Goal: Check status

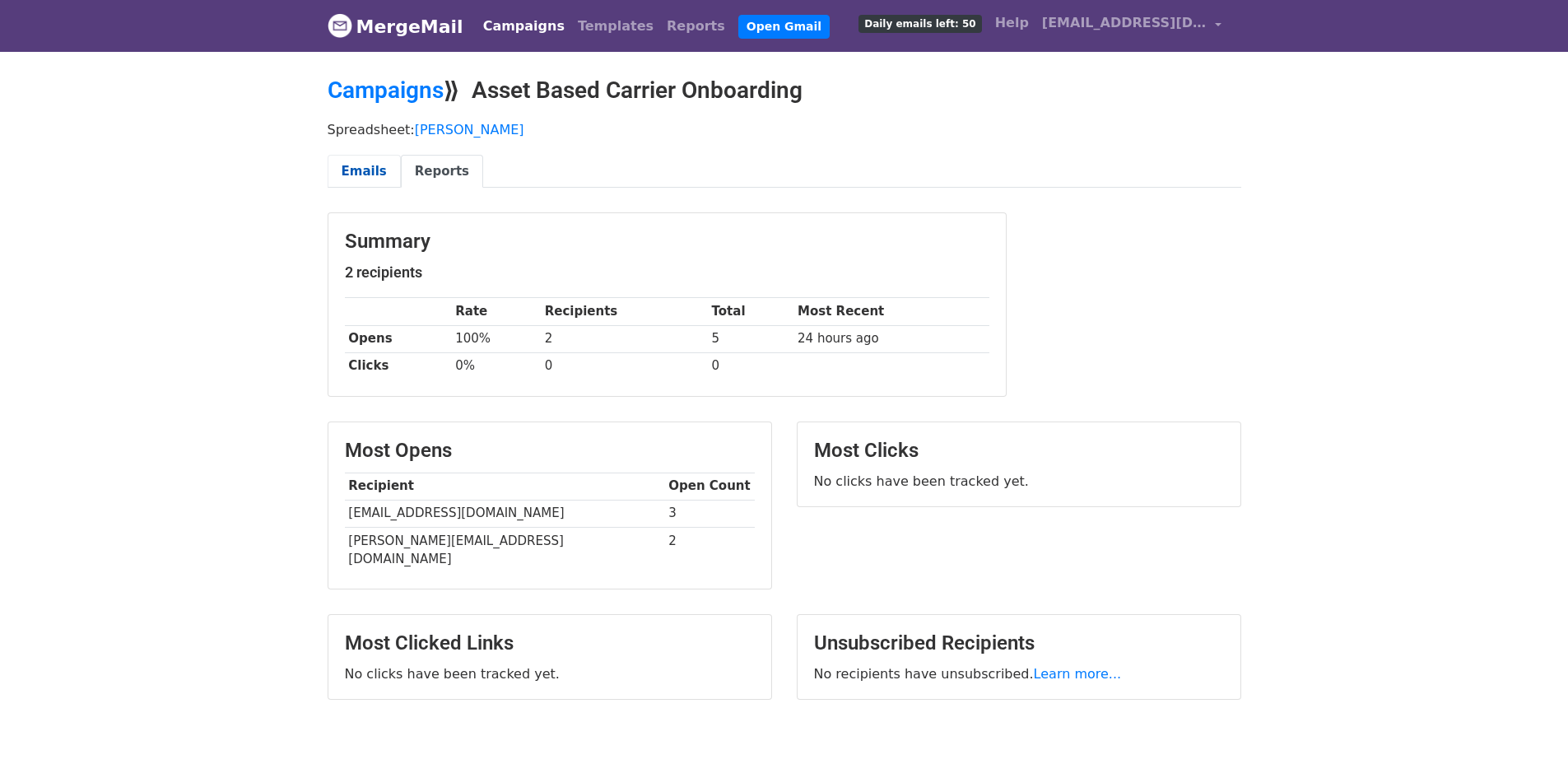
click at [347, 160] on link "Emails" at bounding box center [364, 172] width 73 height 34
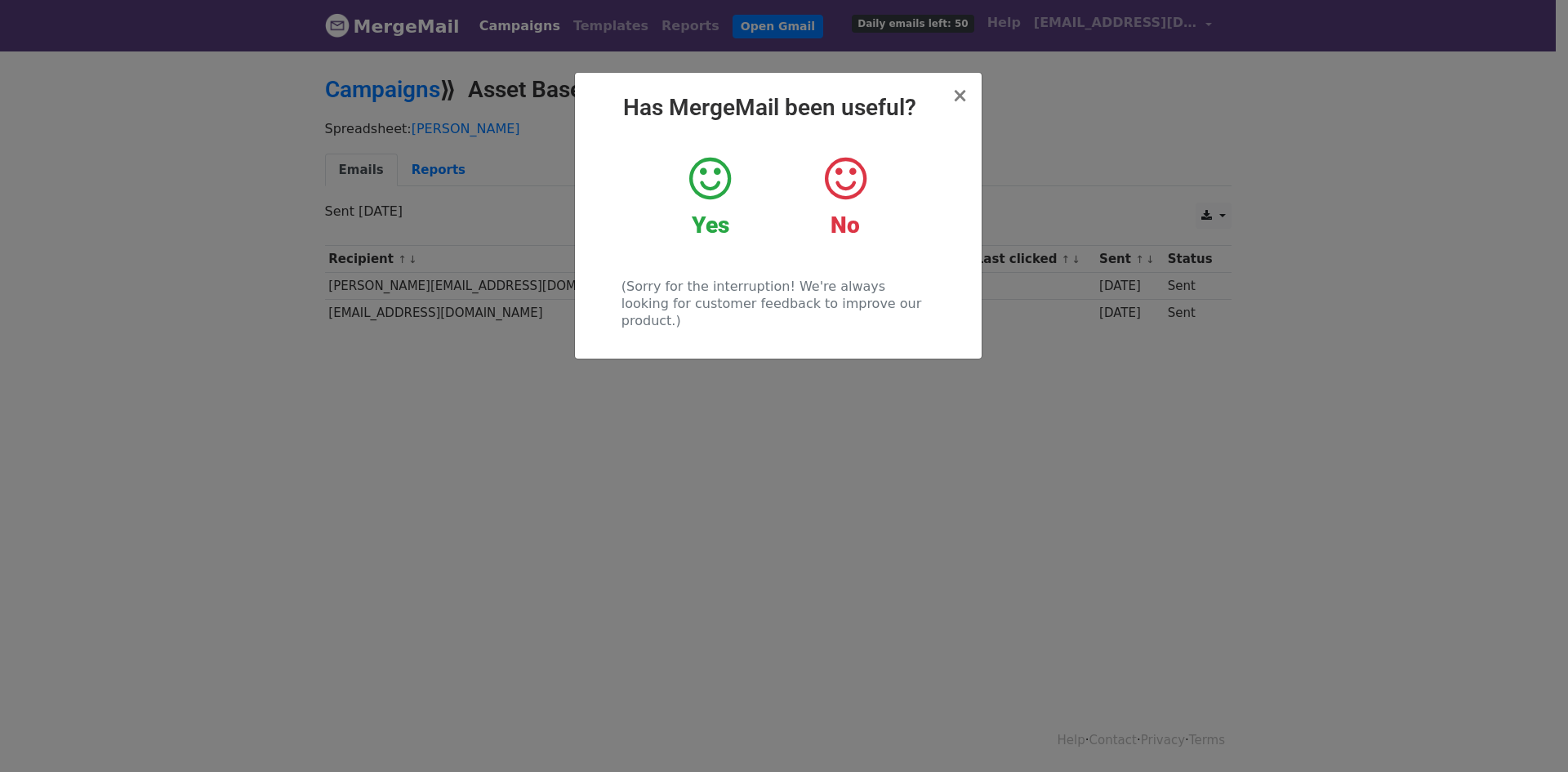
click at [968, 94] on div "× Has MergeMail been useful? Yes No (Sorry for the interruption! We're always l…" at bounding box center [779, 215] width 407 height 286
click at [946, 95] on h2 "Has MergeMail been useful?" at bounding box center [778, 108] width 381 height 28
click at [952, 96] on h2 "Has MergeMail been useful?" at bounding box center [778, 108] width 381 height 28
click at [957, 96] on span "×" at bounding box center [959, 96] width 16 height 23
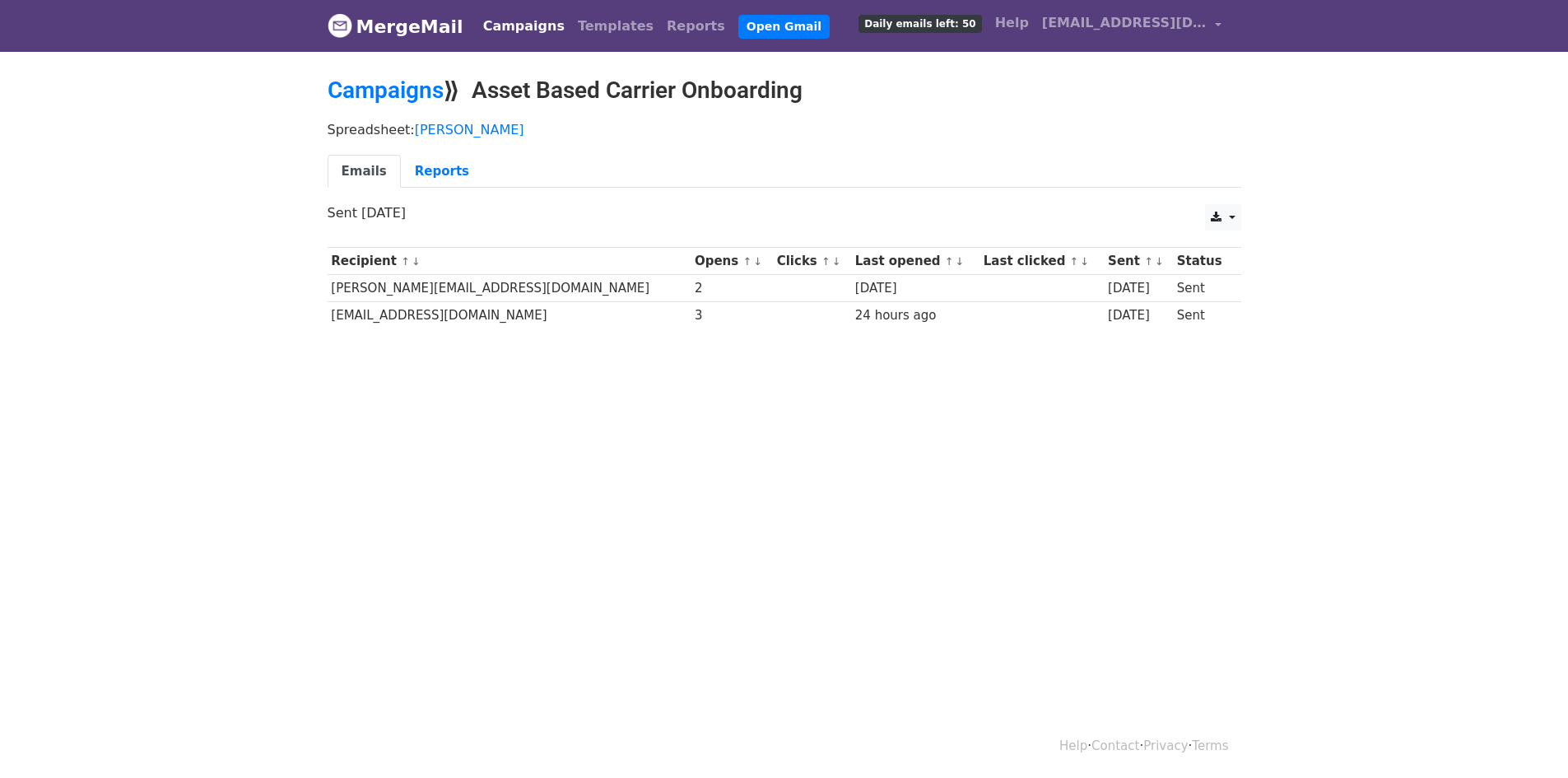
click at [505, 25] on link "Campaigns" at bounding box center [523, 26] width 95 height 33
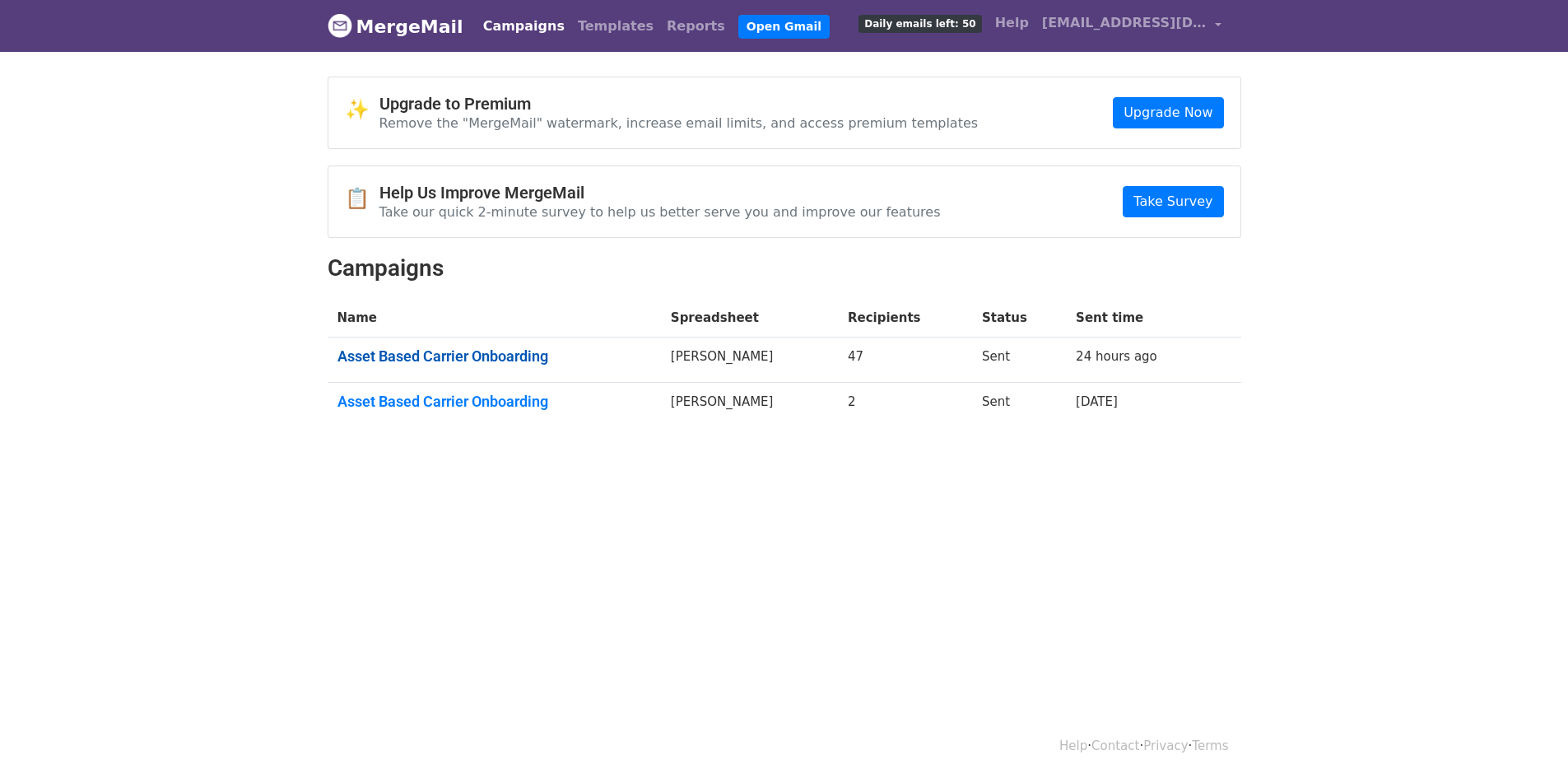
click at [469, 348] on link "Asset Based Carrier Onboarding" at bounding box center [494, 356] width 313 height 19
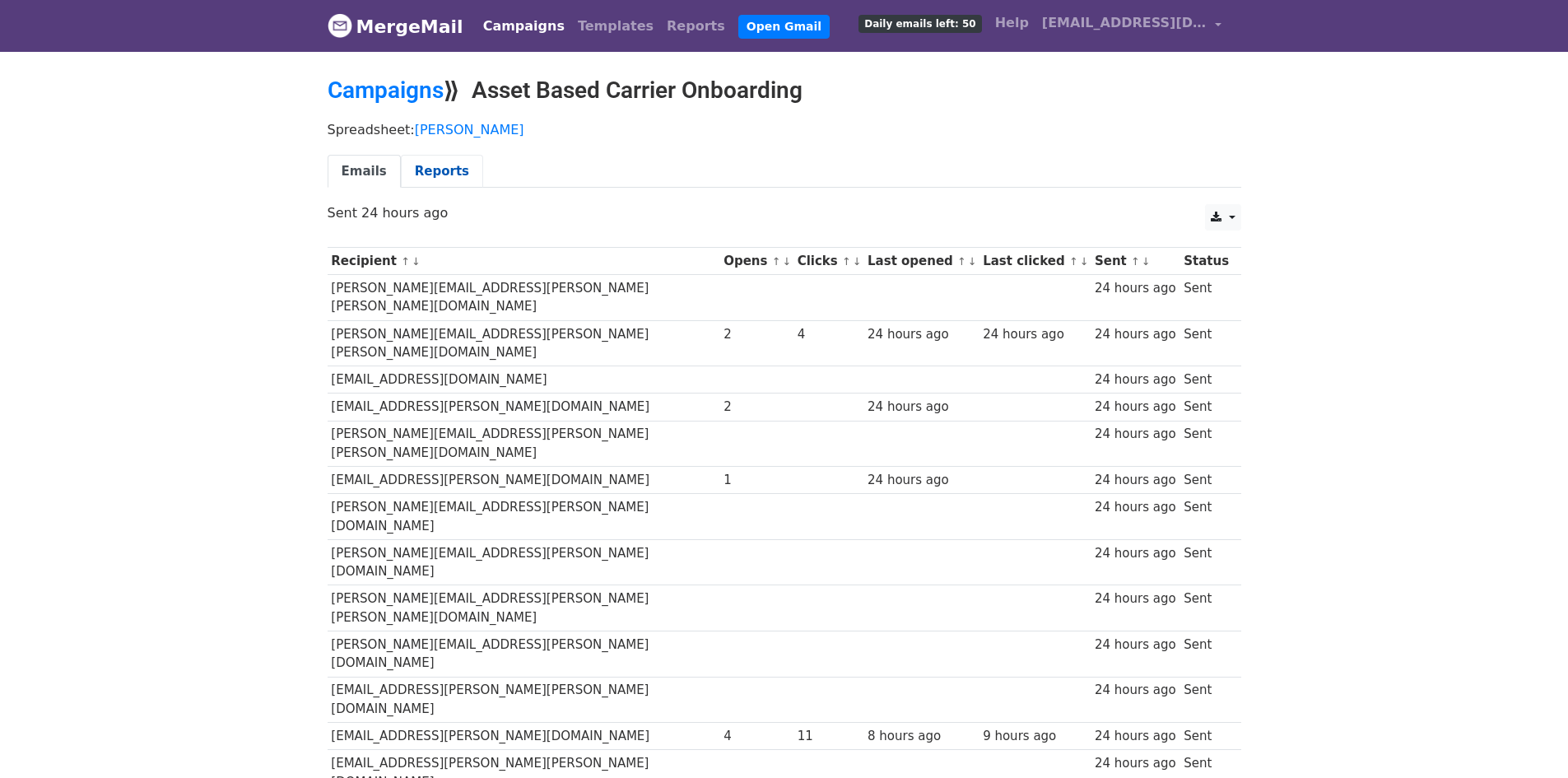
click at [419, 165] on link "Reports" at bounding box center [442, 172] width 82 height 34
